Goal: Navigation & Orientation: Find specific page/section

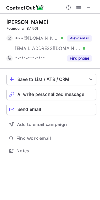
scroll to position [146, 100]
